Goal: Navigation & Orientation: Find specific page/section

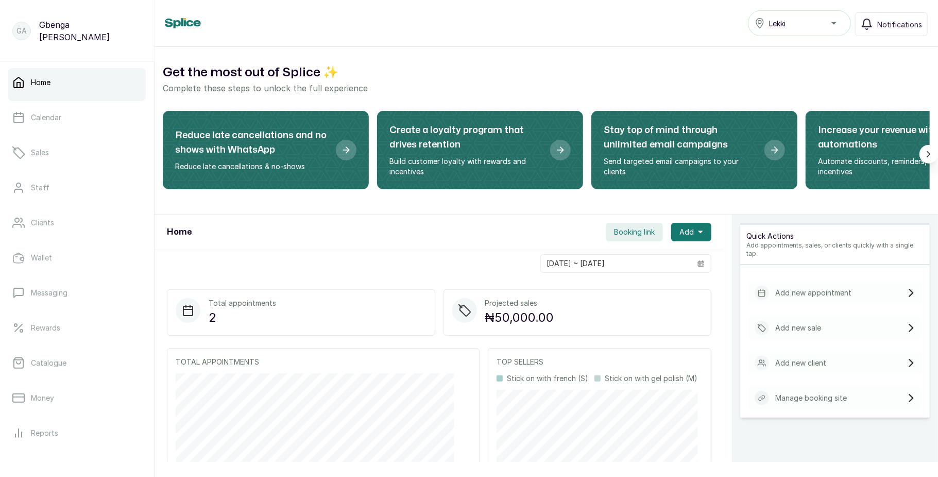
click at [924, 161] on button "Scroll right" at bounding box center [929, 154] width 19 height 19
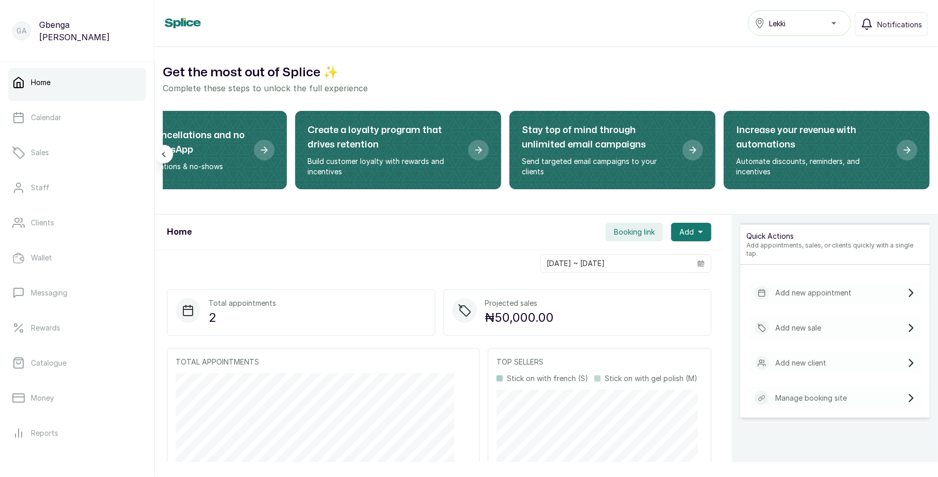
click at [160, 157] on icon "Scroll left" at bounding box center [164, 154] width 10 height 10
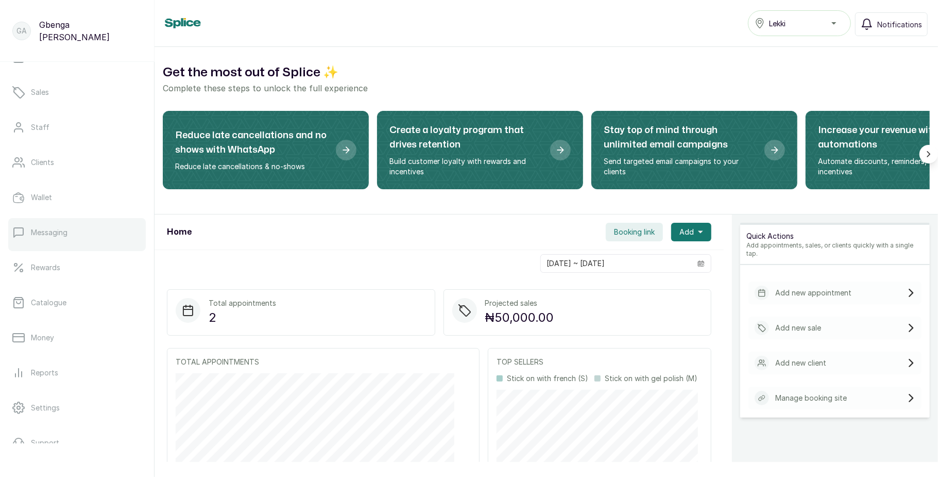
scroll to position [115, 0]
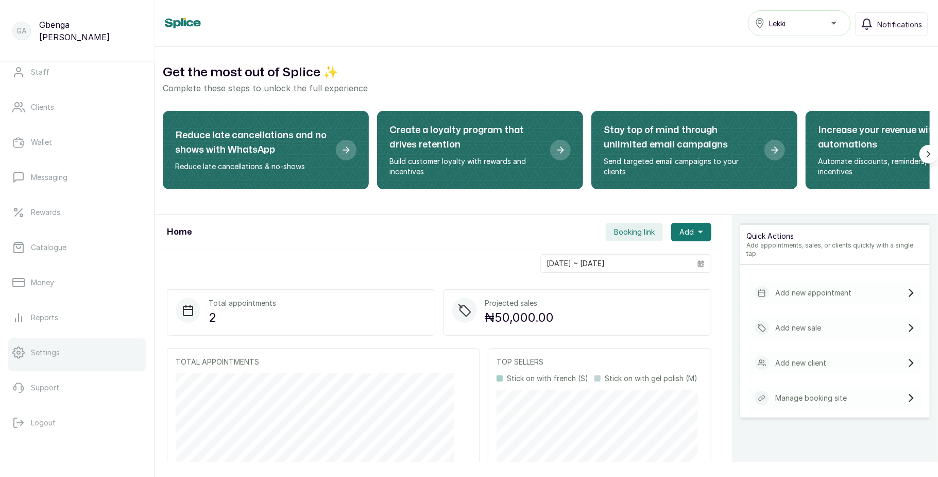
click at [72, 357] on link "Settings" at bounding box center [77, 352] width 138 height 29
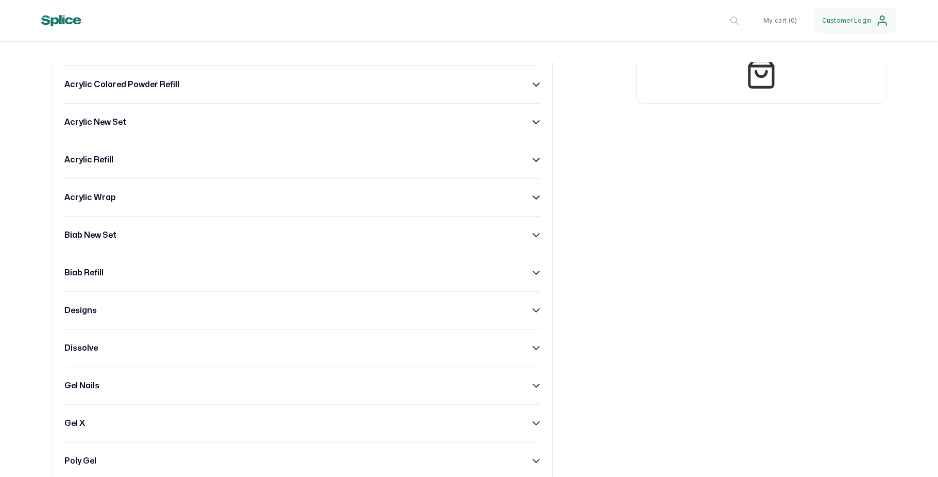
scroll to position [494, 0]
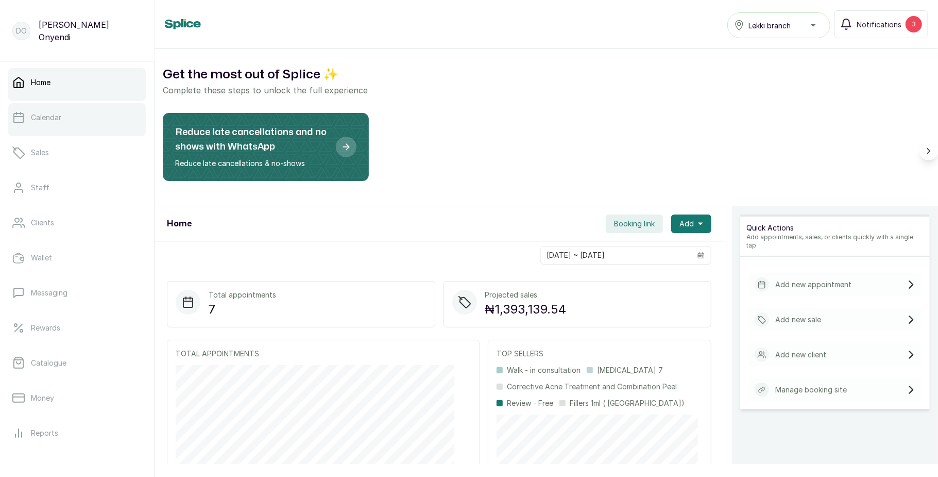
click at [66, 114] on link "Calendar" at bounding box center [77, 117] width 138 height 29
